Goal: Task Accomplishment & Management: Manage account settings

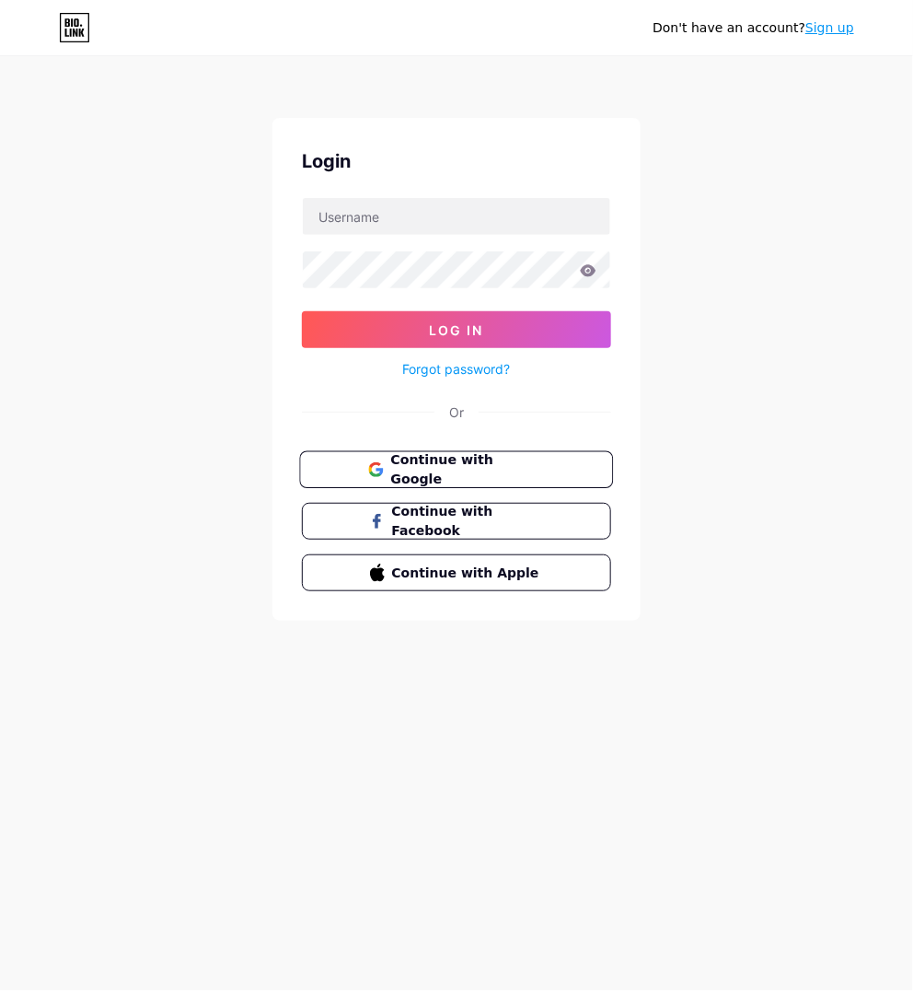
click at [438, 474] on span "Continue with Google" at bounding box center [467, 470] width 154 height 40
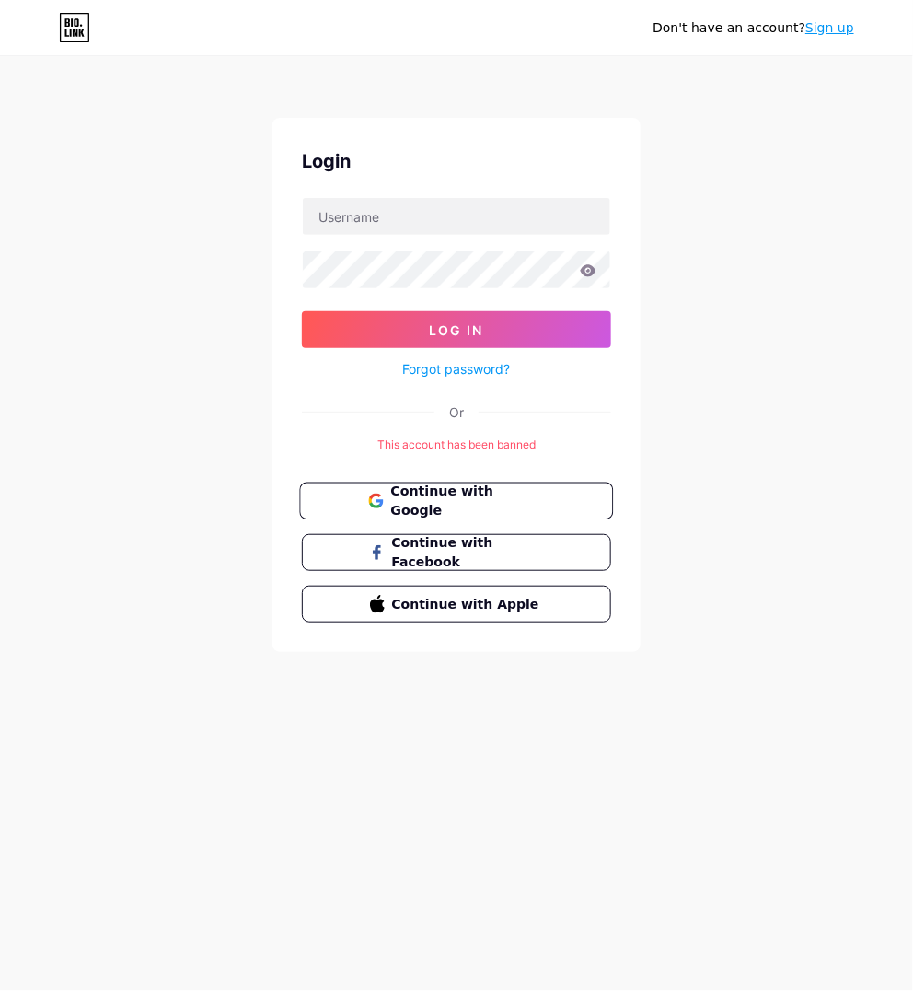
click at [393, 495] on span "Continue with Google" at bounding box center [467, 502] width 154 height 40
